Goal: Navigation & Orientation: Find specific page/section

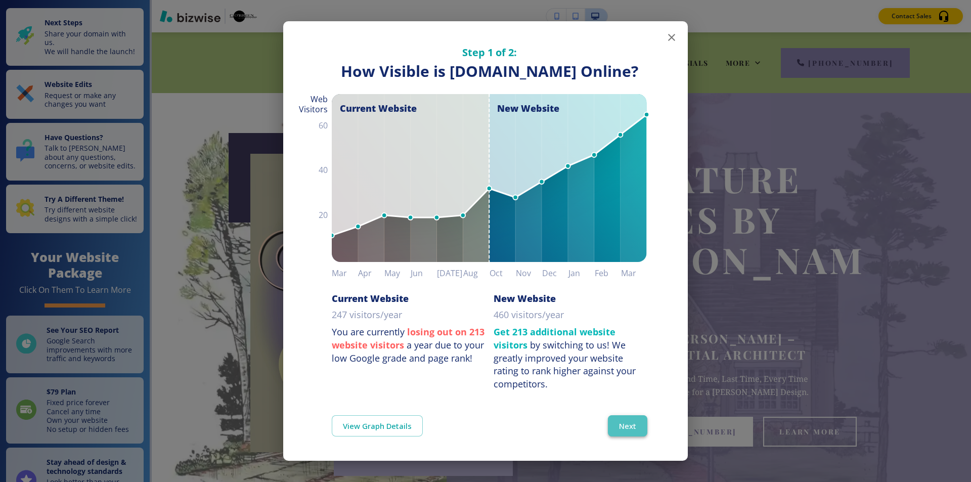
click at [629, 427] on button "Next" at bounding box center [627, 425] width 39 height 21
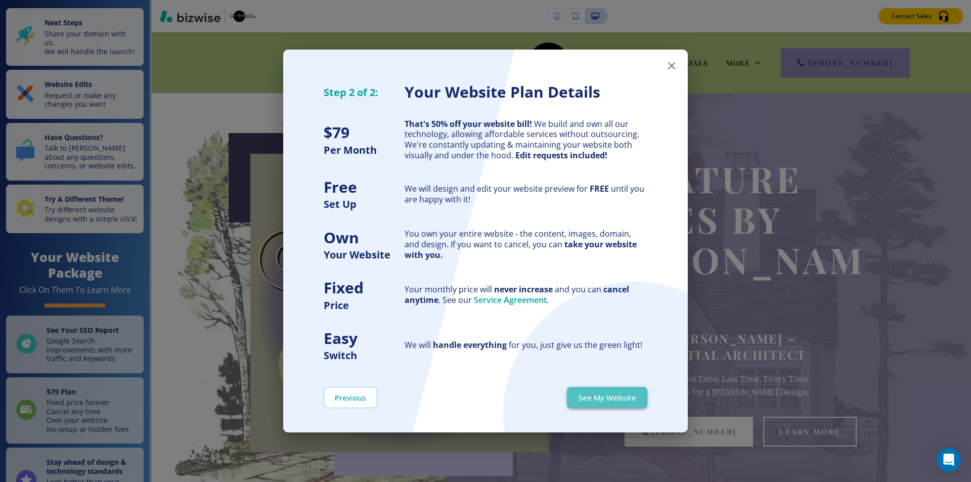
click at [609, 398] on button "See My Website" at bounding box center [607, 397] width 80 height 21
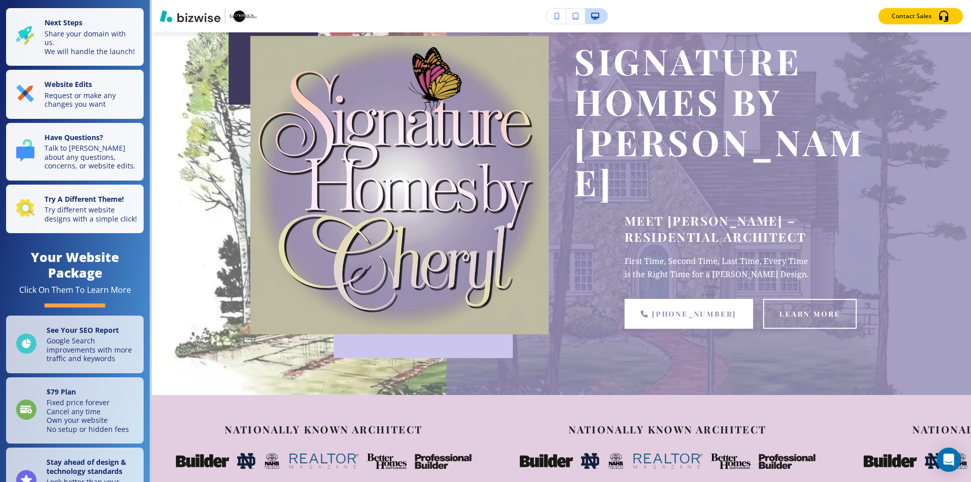
scroll to position [103, 0]
